Goal: Use online tool/utility: Utilize a website feature to perform a specific function

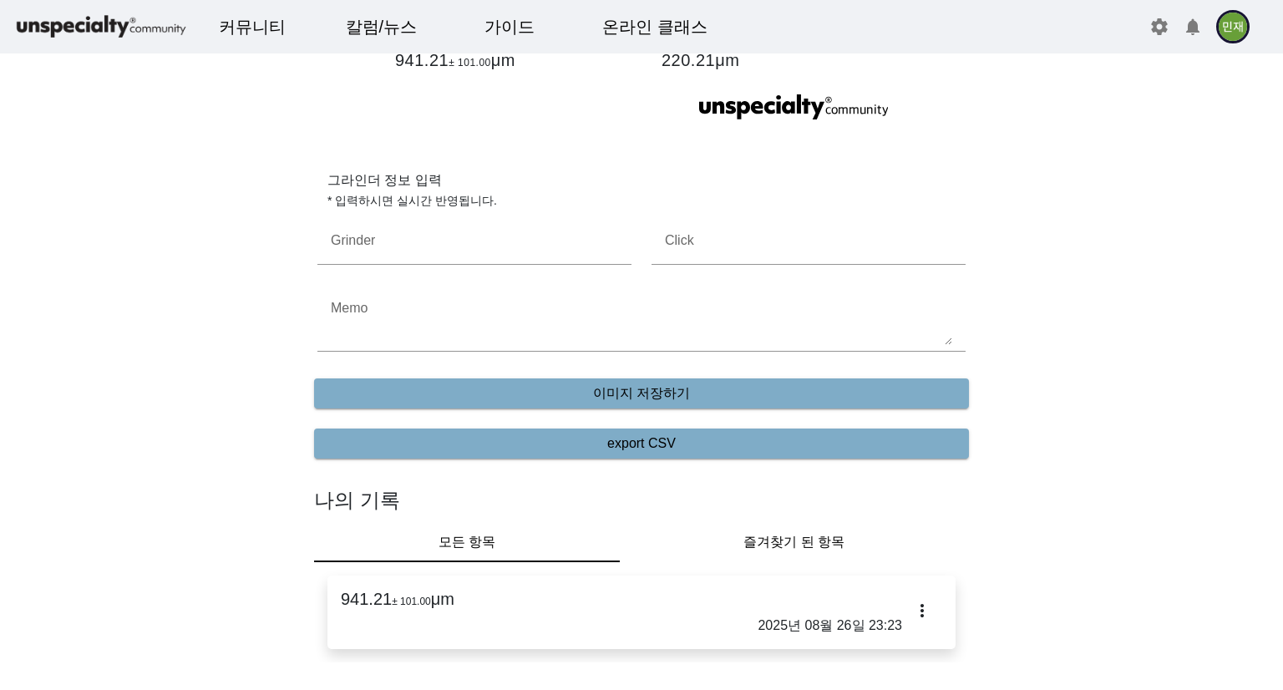
scroll to position [585, 0]
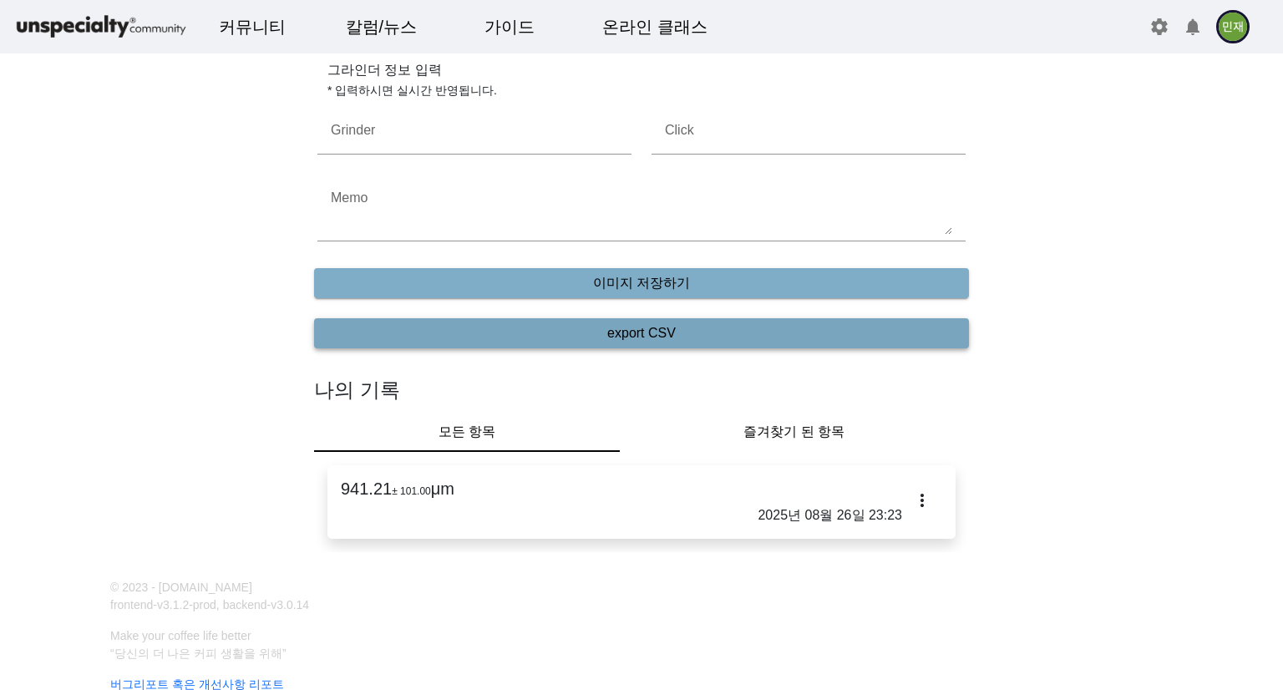
click at [673, 338] on span "export CSV" at bounding box center [641, 333] width 68 height 20
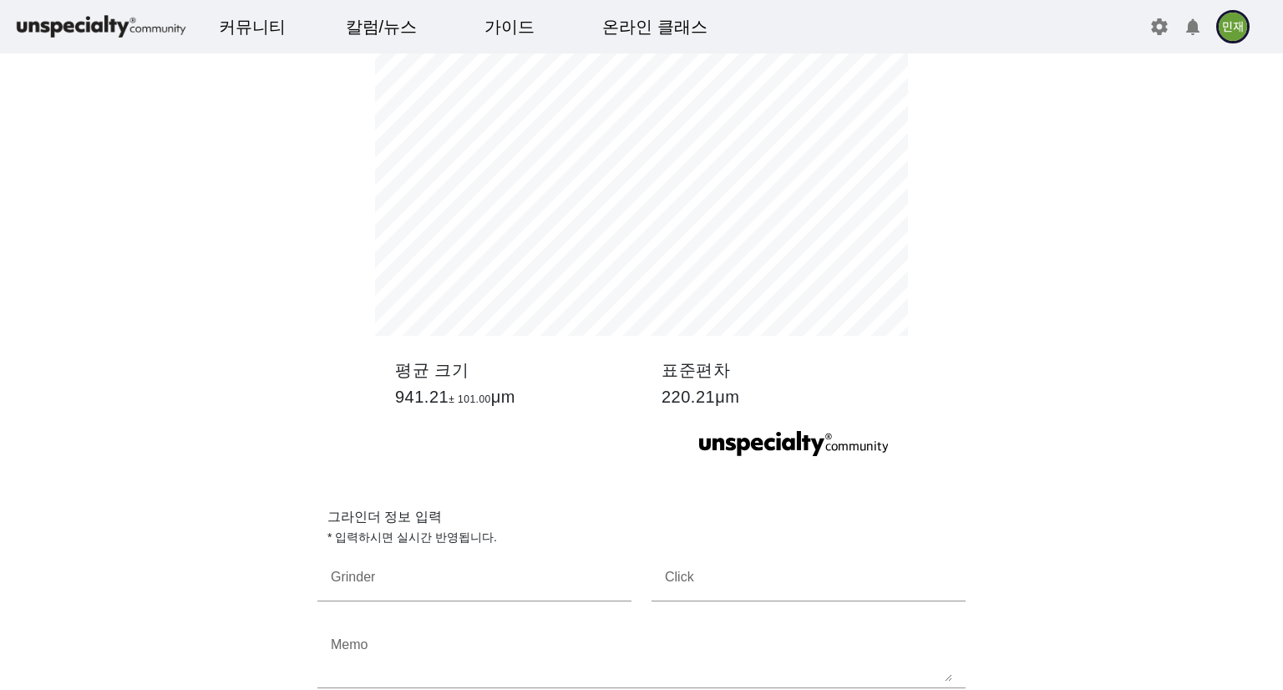
scroll to position [167, 0]
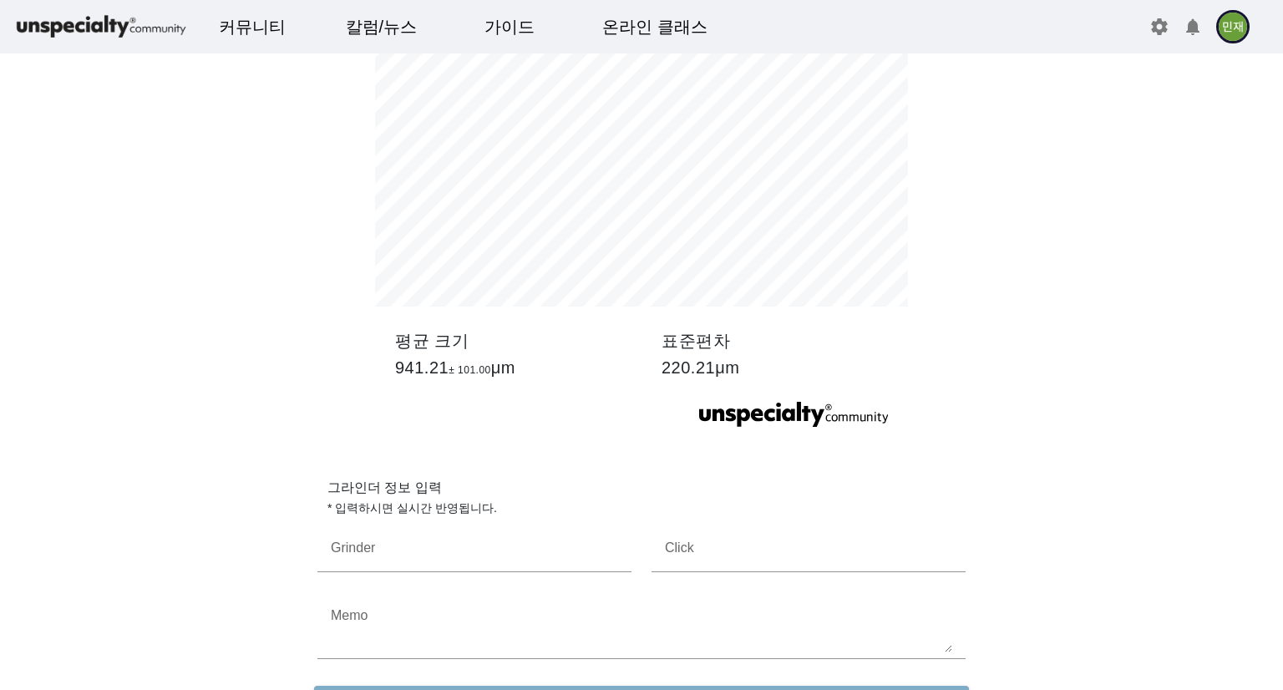
click at [316, 375] on div "분쇄도 분석 결과 2025년 08월 26일 23:23 평균 크기 941.21 ± 101.00 μm 표준편차 220.21μm community" at bounding box center [641, 170] width 668 height 575
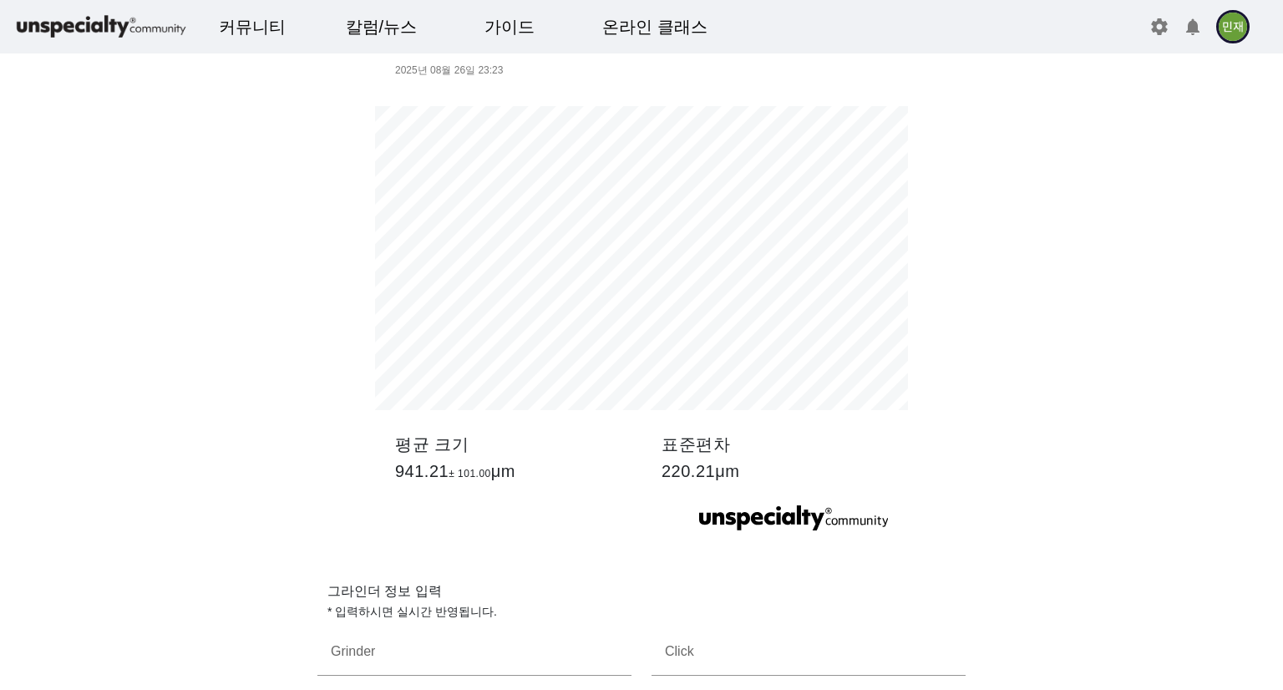
scroll to position [0, 0]
